Goal: Task Accomplishment & Management: Use online tool/utility

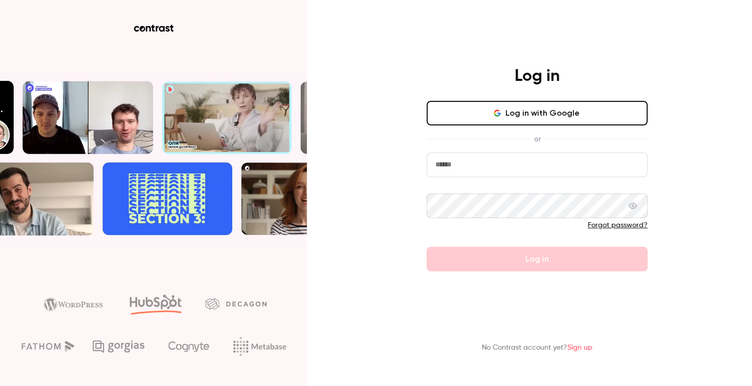
click at [531, 98] on div "Log in Log in with Google or Forgot password? Log in" at bounding box center [537, 168] width 266 height 205
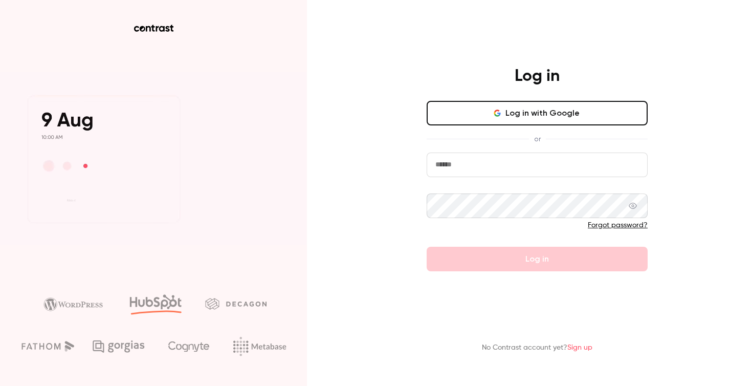
click at [531, 116] on button "Log in with Google" at bounding box center [537, 113] width 221 height 25
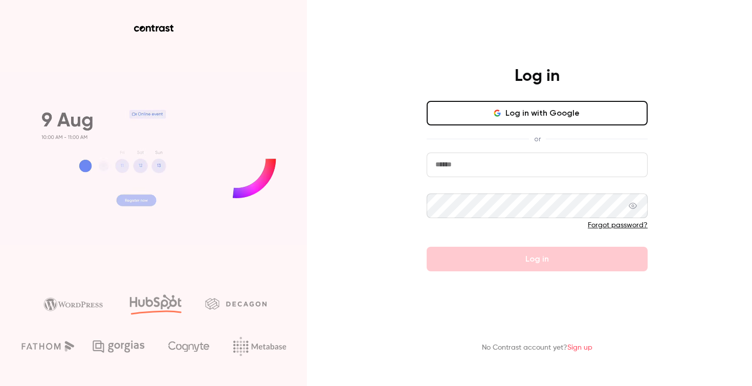
click at [540, 118] on button "Log in with Google" at bounding box center [537, 113] width 221 height 25
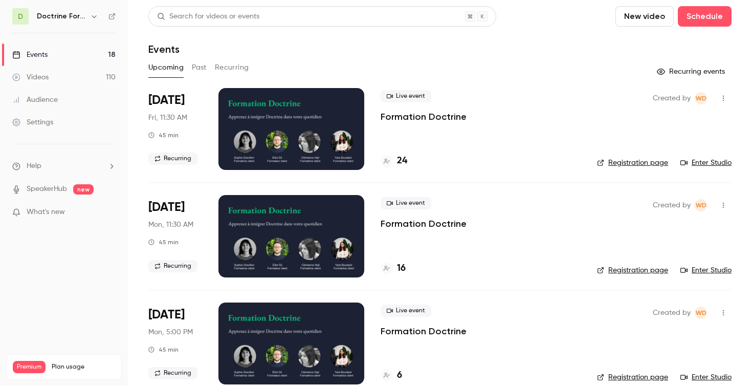
click at [82, 17] on h6 "Doctrine Formation Avocats" at bounding box center [61, 16] width 49 height 10
click at [98, 16] on button "button" at bounding box center [94, 16] width 12 height 12
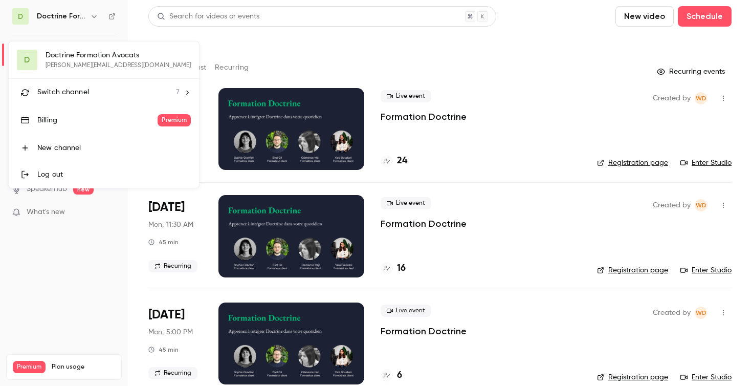
click at [94, 101] on li "Switch channel 7" at bounding box center [104, 92] width 190 height 27
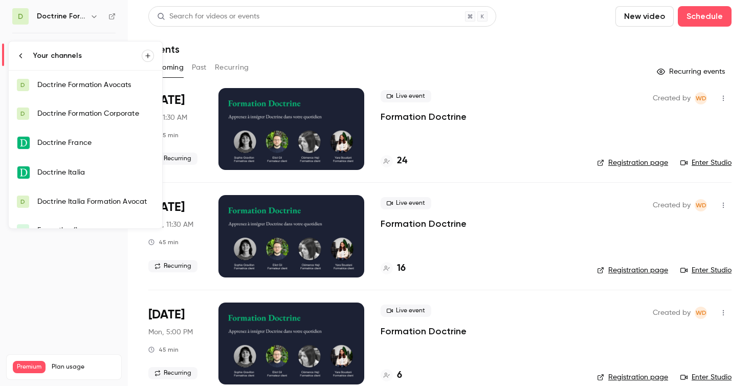
click at [89, 144] on div "Doctrine France" at bounding box center [95, 143] width 117 height 10
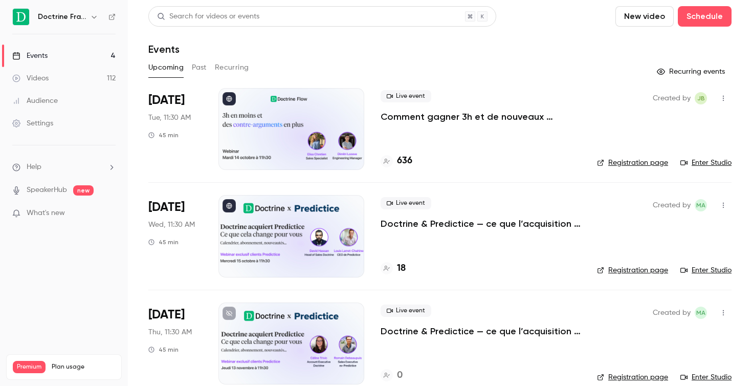
click at [284, 157] on div at bounding box center [292, 129] width 146 height 82
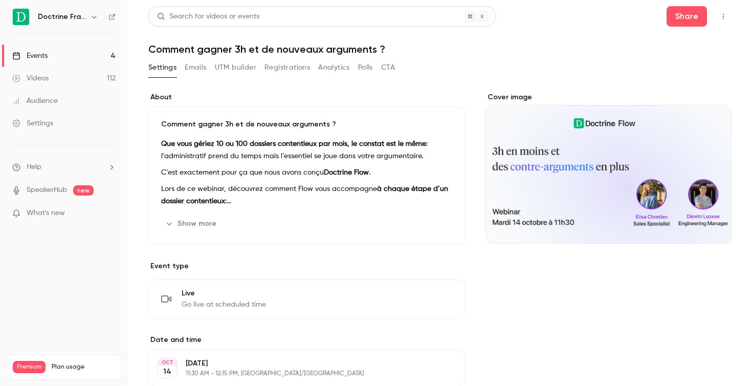
click at [726, 18] on icon "button" at bounding box center [724, 16] width 8 height 7
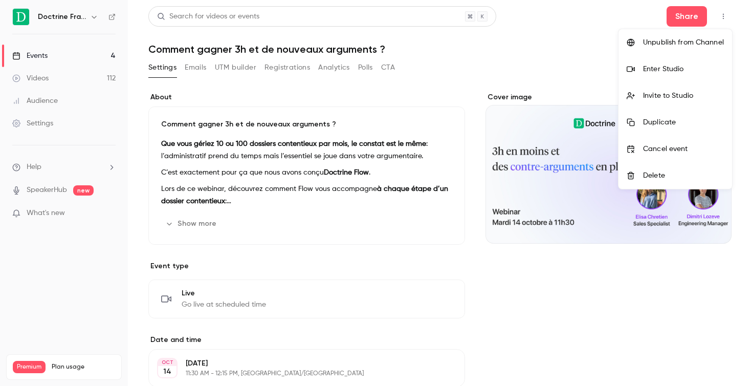
click at [676, 69] on div "Enter Studio" at bounding box center [683, 69] width 81 height 10
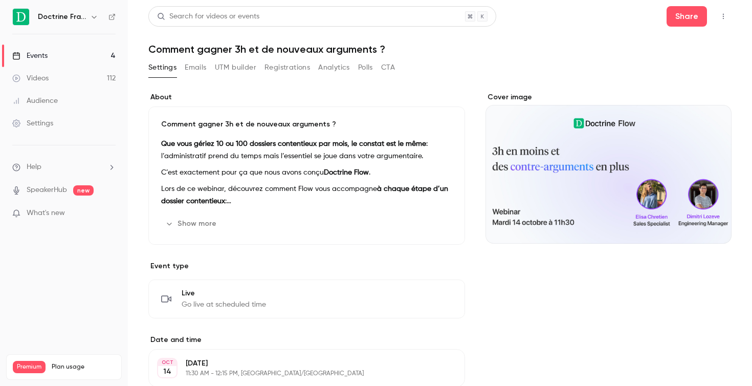
click at [721, 14] on icon "button" at bounding box center [724, 16] width 8 height 7
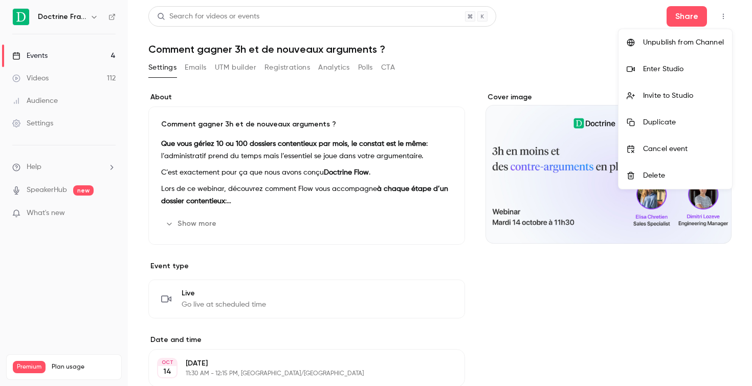
click at [688, 64] on div "Enter Studio" at bounding box center [683, 69] width 81 height 10
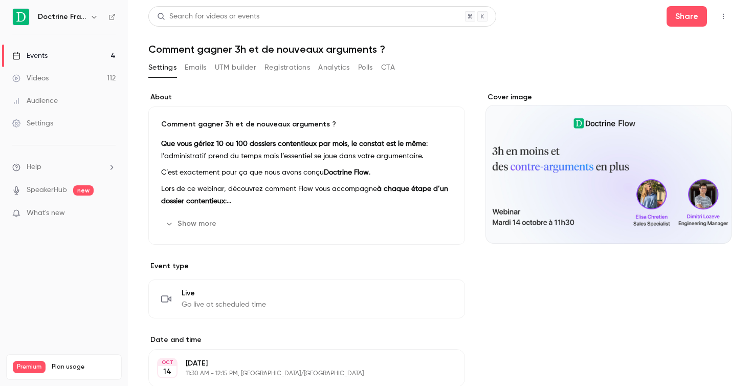
click at [724, 13] on icon "button" at bounding box center [724, 16] width 8 height 7
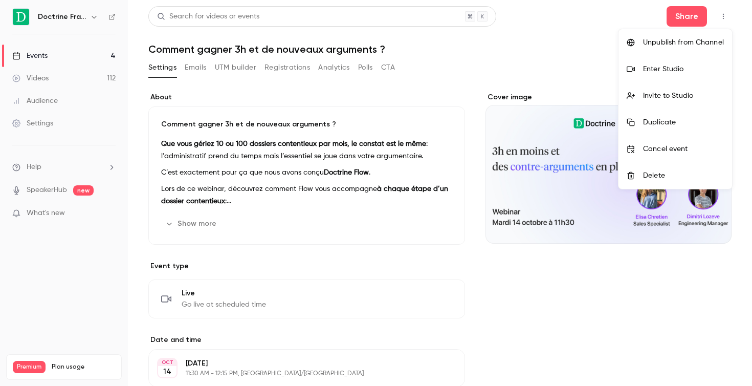
click at [671, 66] on div "Enter Studio" at bounding box center [683, 69] width 81 height 10
